Goal: Communication & Community: Answer question/provide support

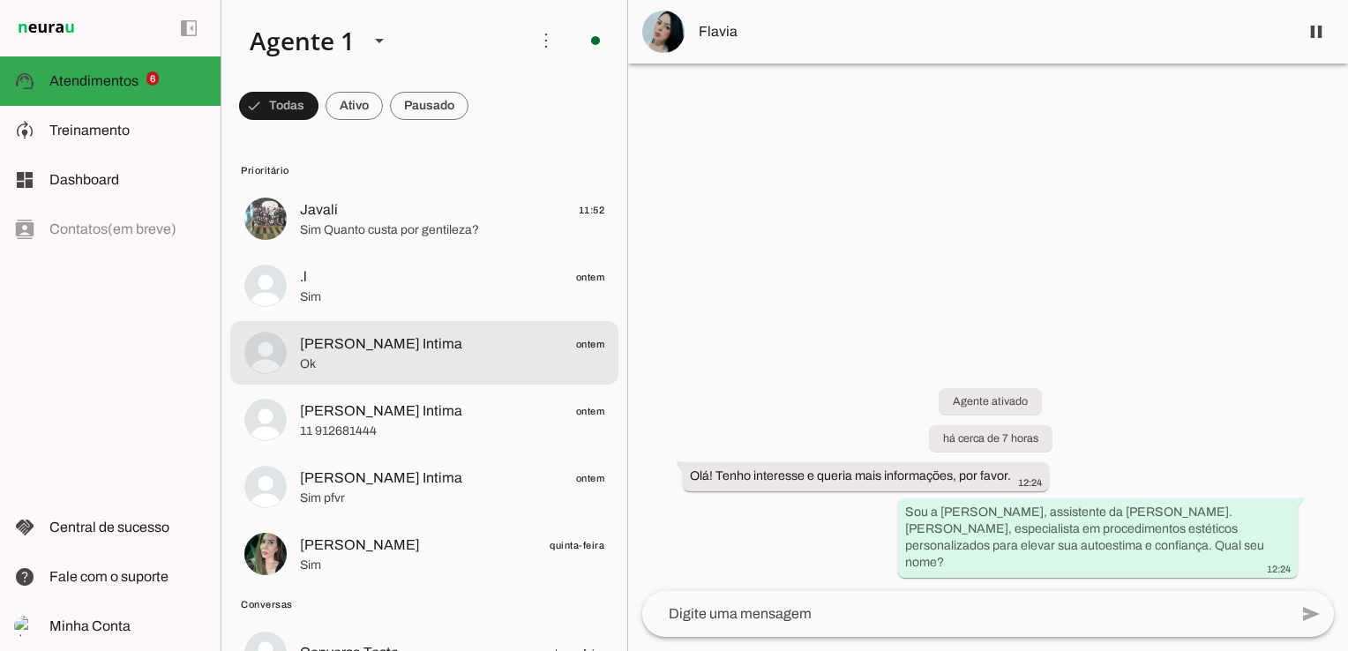
scroll to position [265, 0]
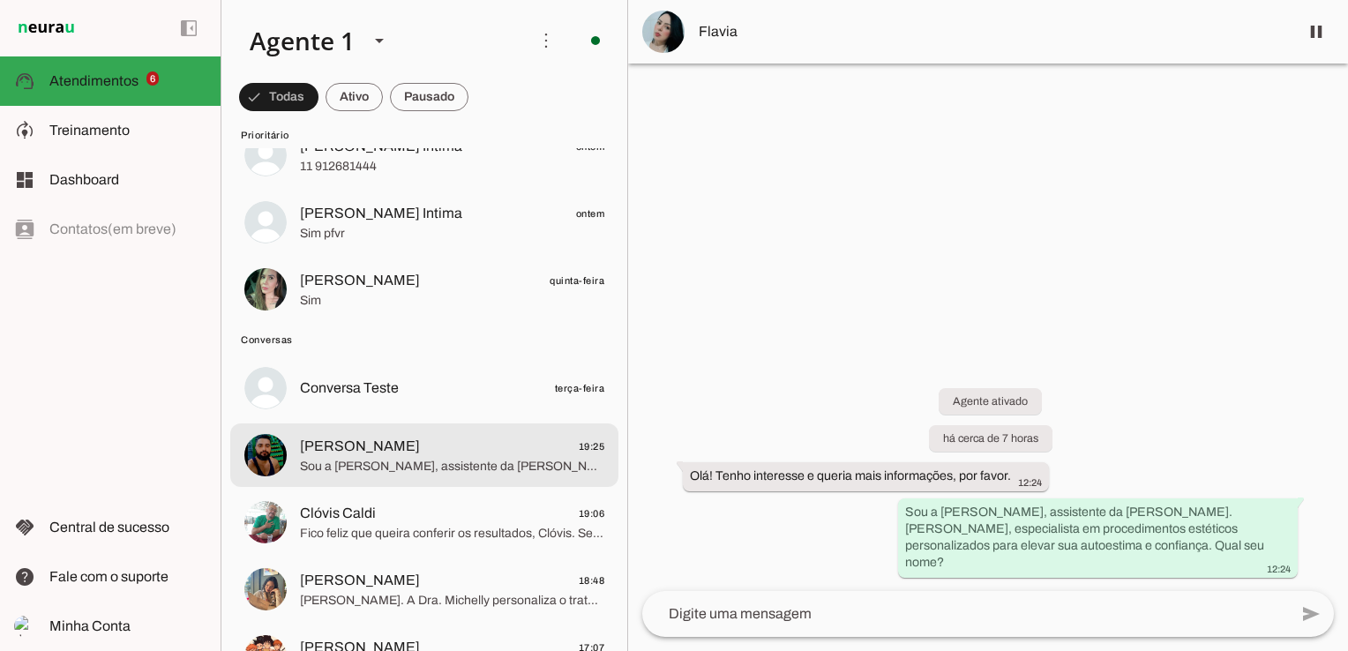
click at [426, 466] on span "Sou a Bia, assistente da Dra. Michelly Caldi. Trabalhamos com uma variedade de …" at bounding box center [452, 467] width 304 height 18
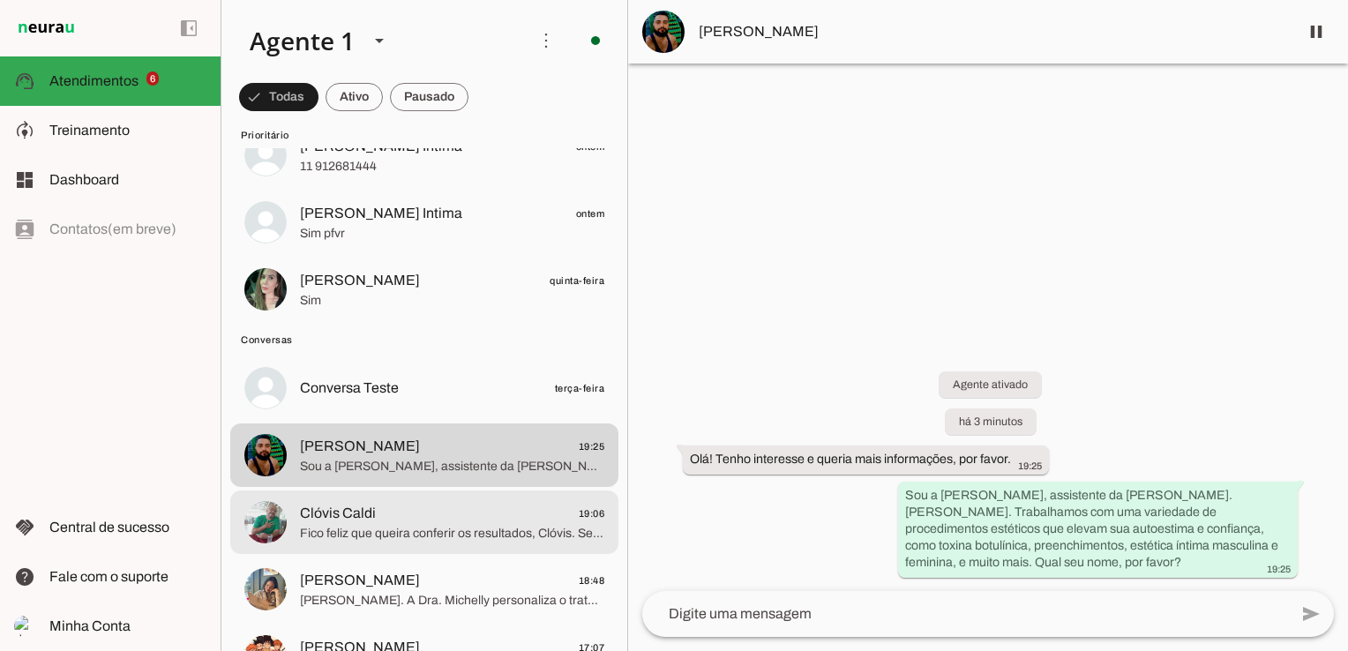
scroll to position [353, 0]
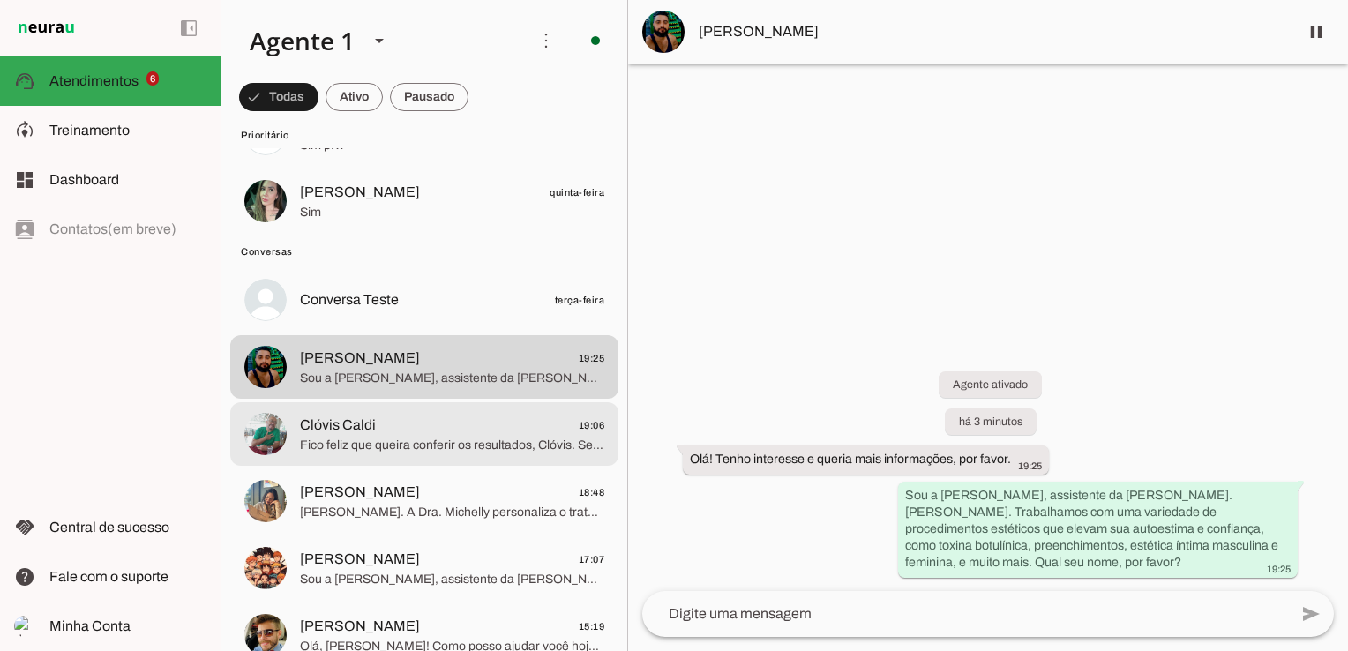
click at [420, 420] on span "Clóvis Caldi 19:06" at bounding box center [452, 426] width 304 height 22
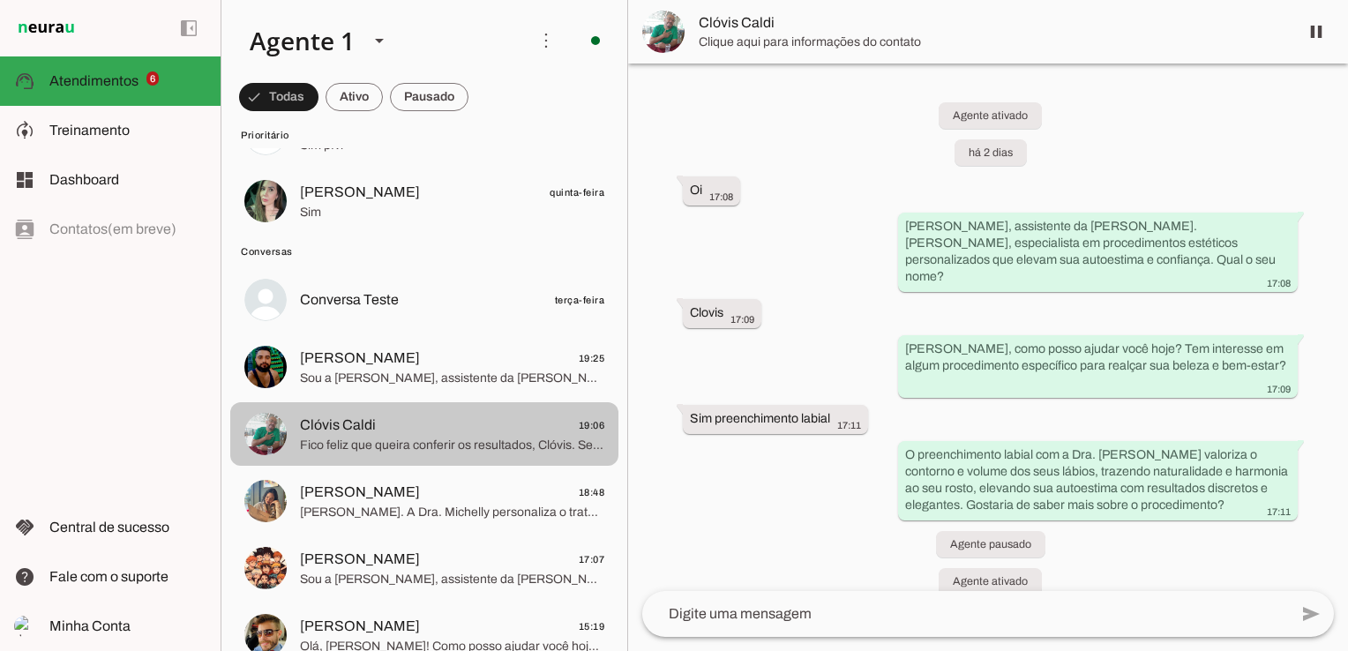
scroll to position [2676, 0]
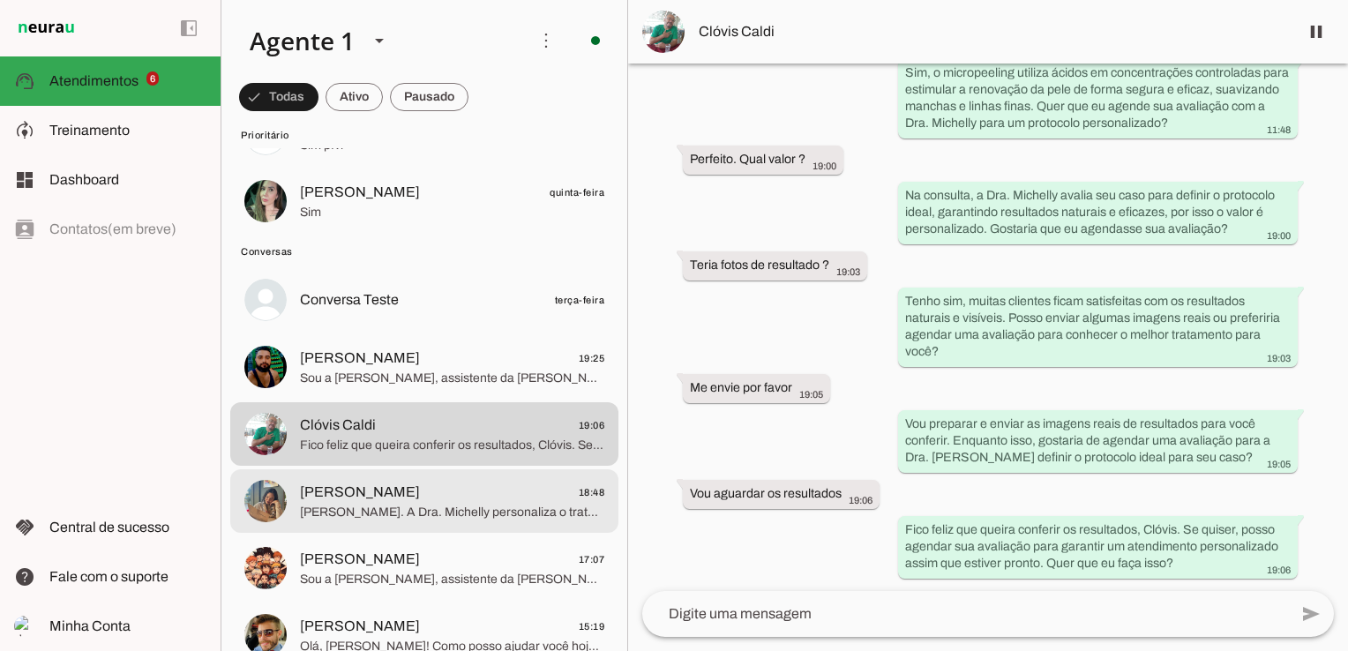
click at [342, 490] on span "[PERSON_NAME]" at bounding box center [360, 492] width 120 height 21
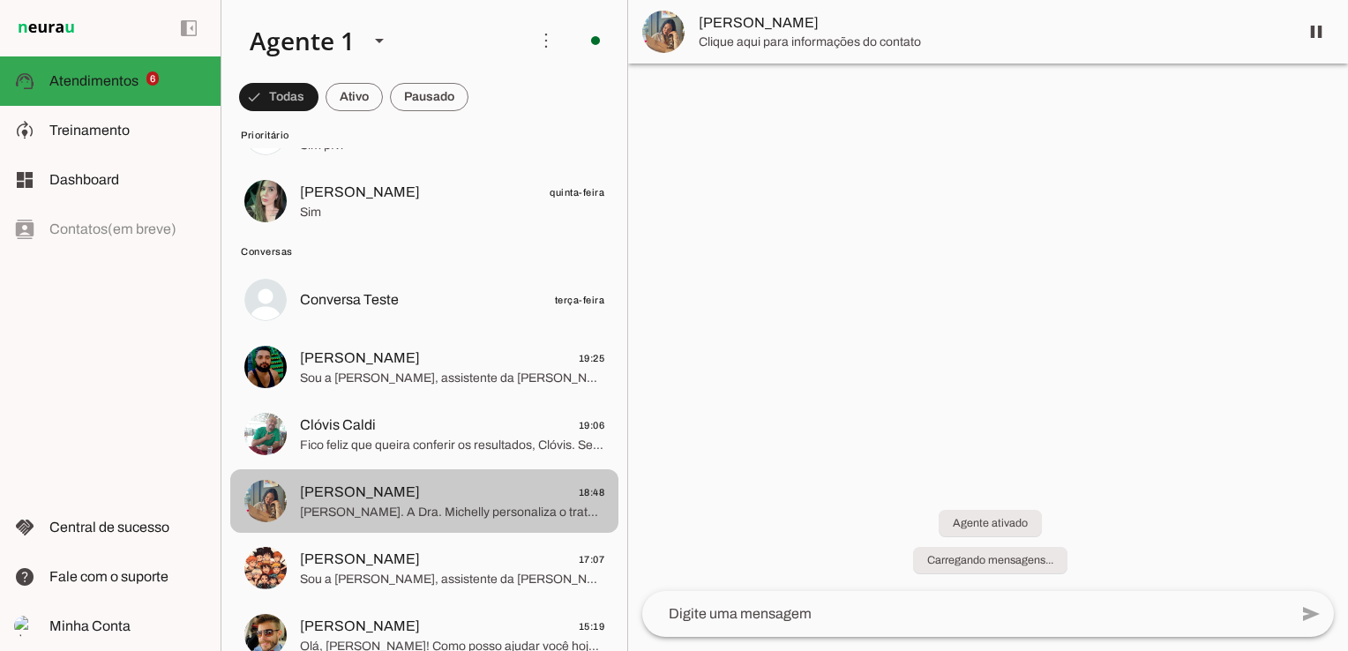
scroll to position [427, 0]
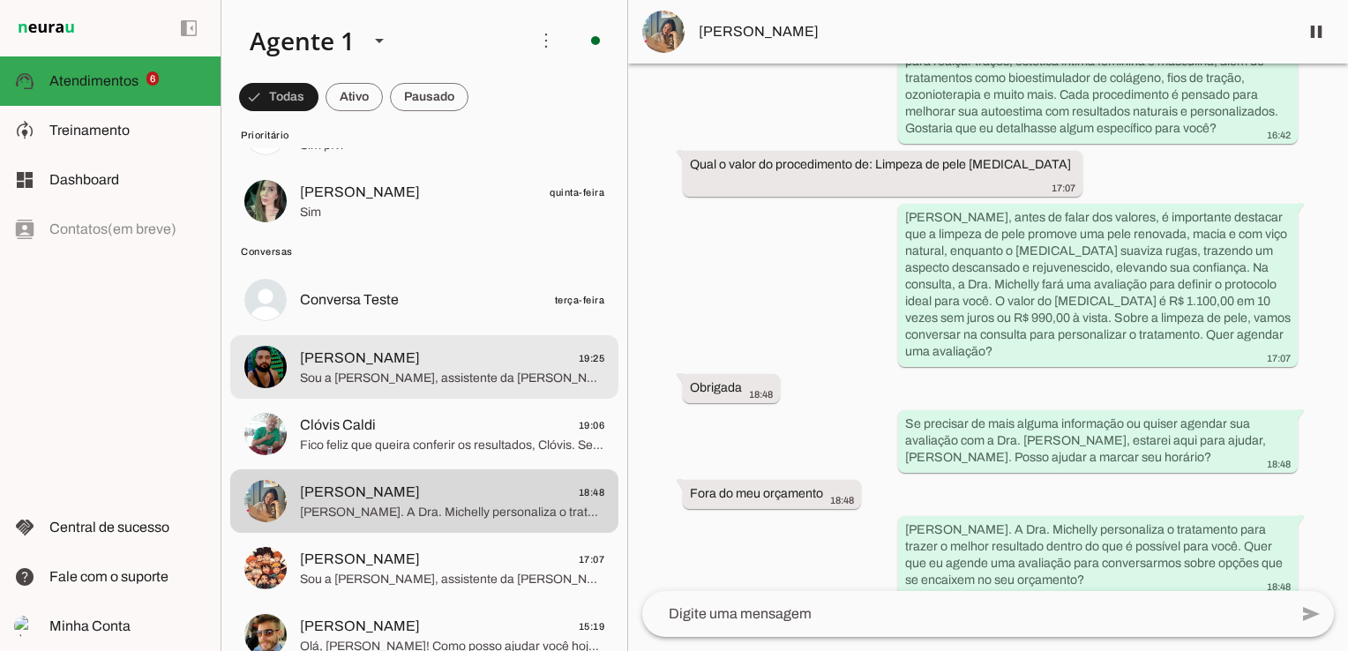
click at [395, 363] on span "Ricardo 19:25" at bounding box center [452, 359] width 304 height 22
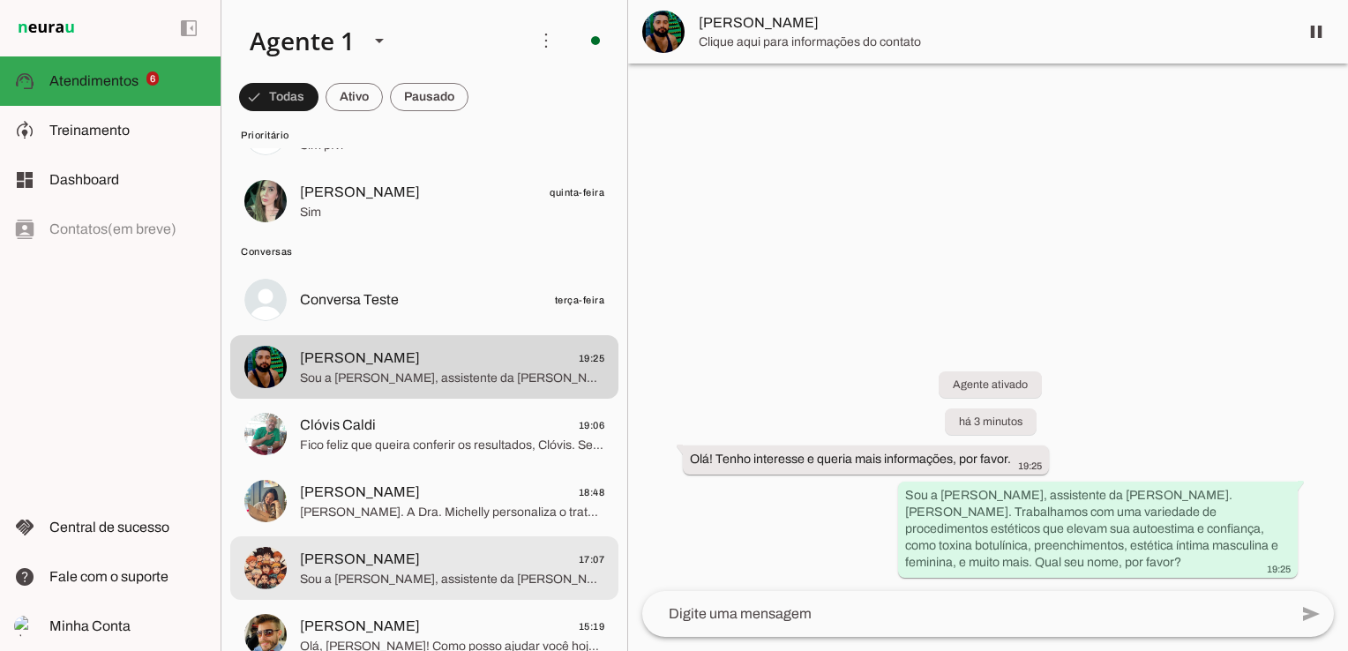
scroll to position [529, 0]
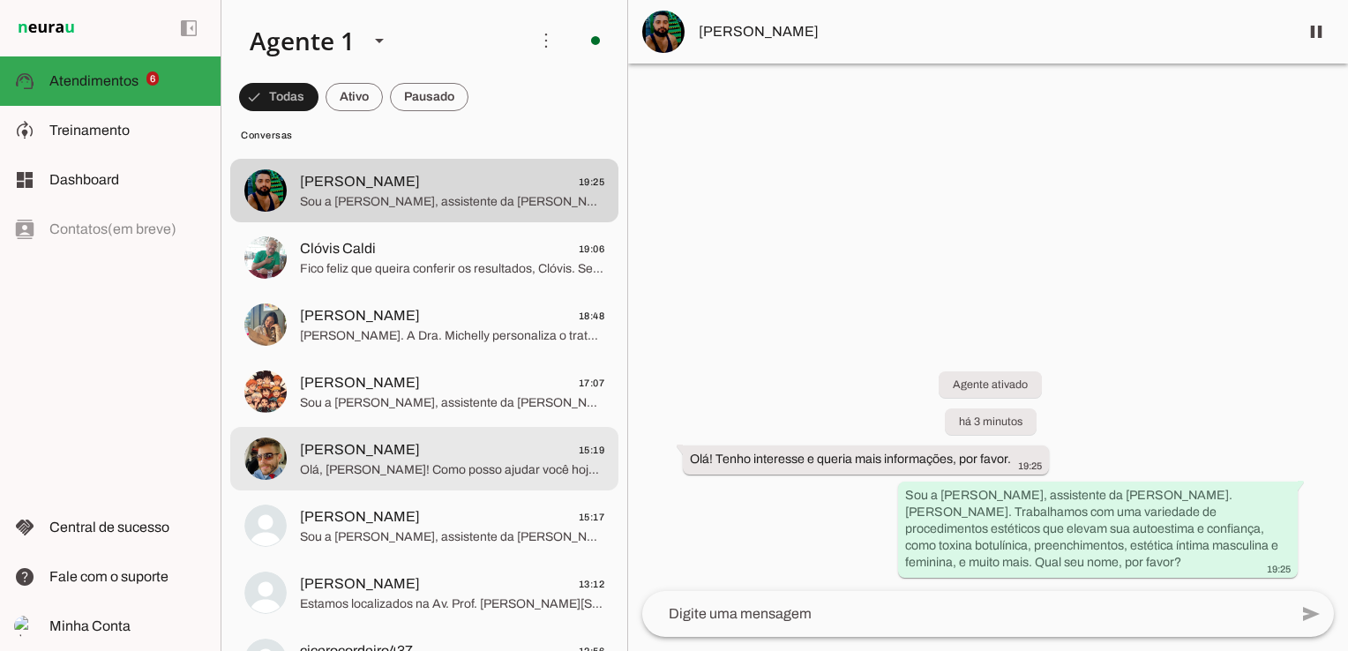
click at [466, 480] on div at bounding box center [452, 458] width 304 height 43
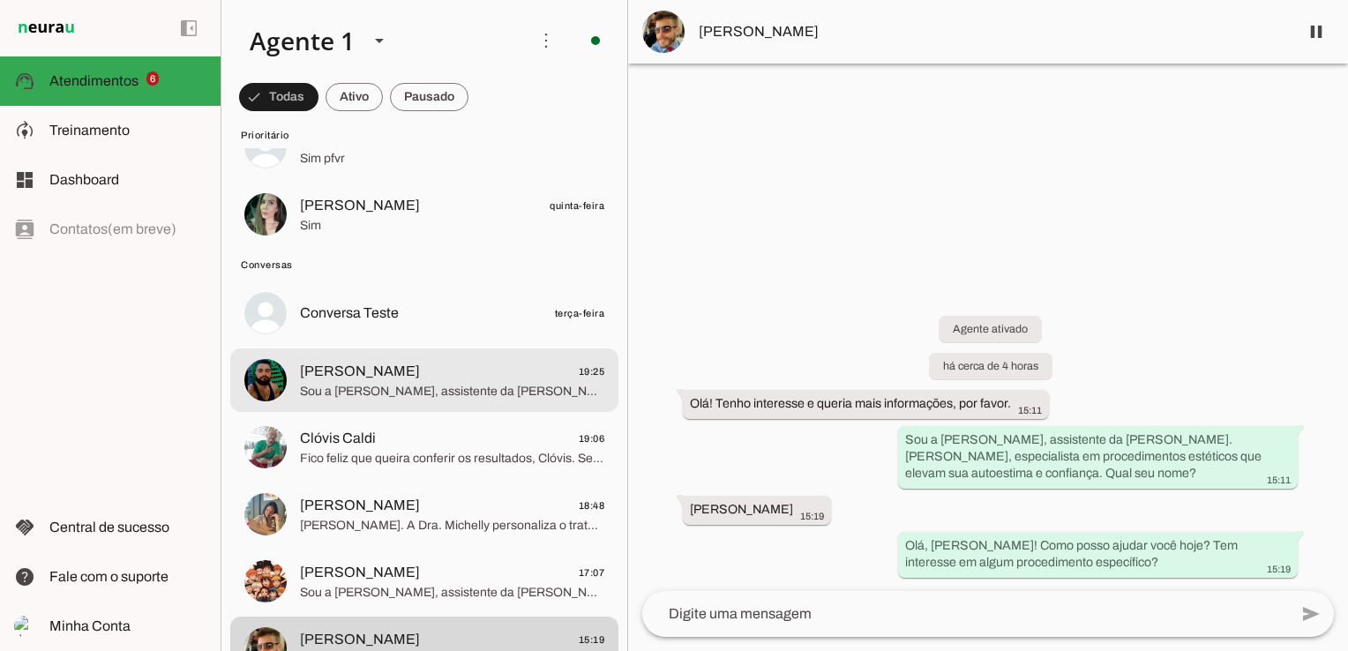
scroll to position [353, 0]
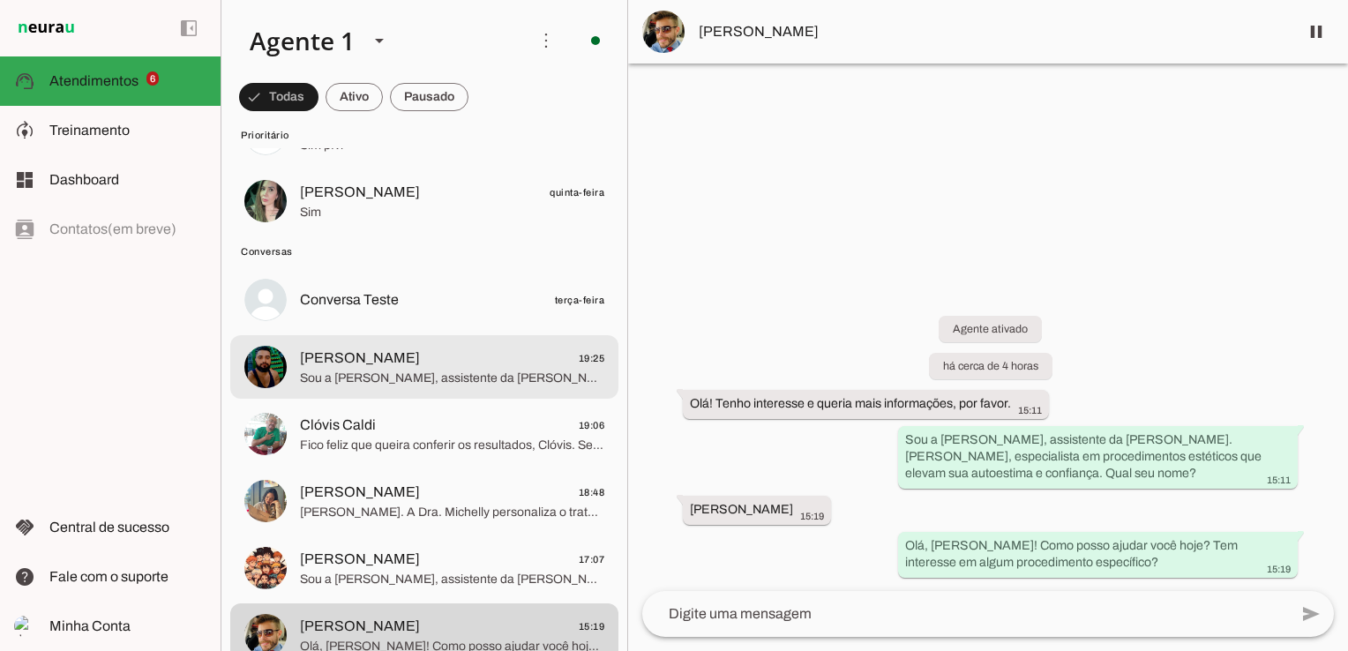
click at [455, 352] on span "Ricardo 19:25" at bounding box center [452, 359] width 304 height 22
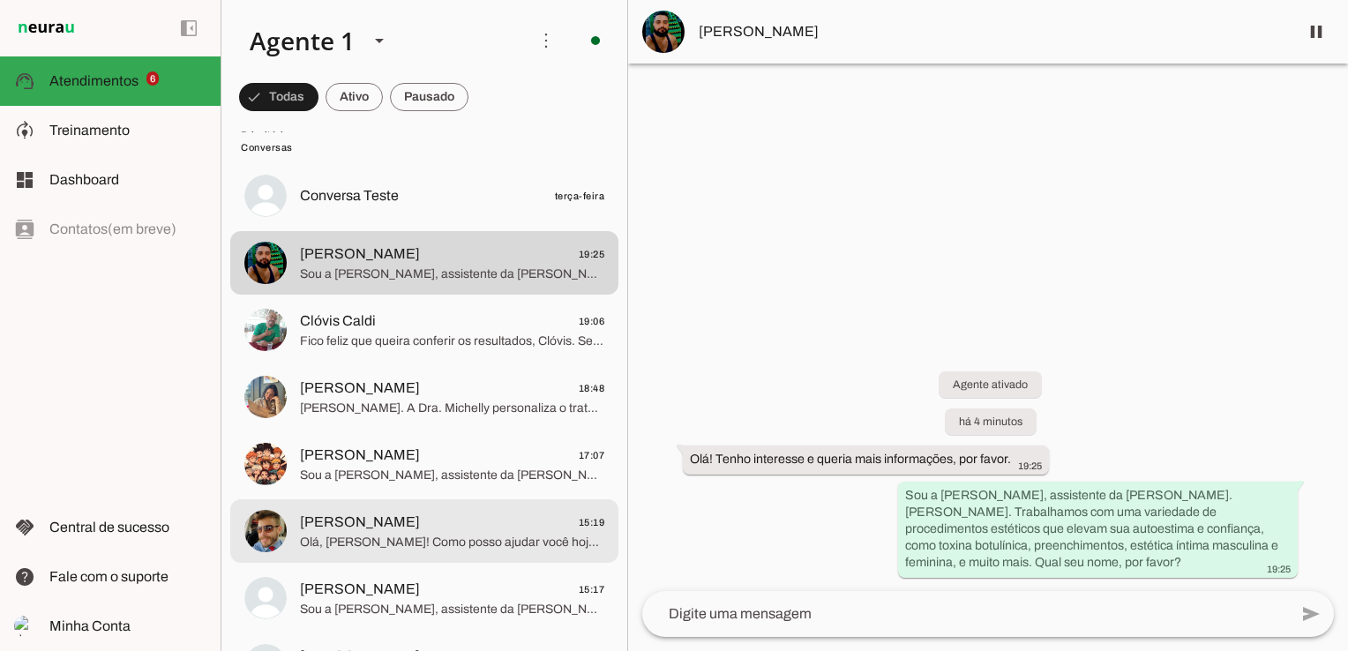
scroll to position [441, 0]
